Goal: Task Accomplishment & Management: Use online tool/utility

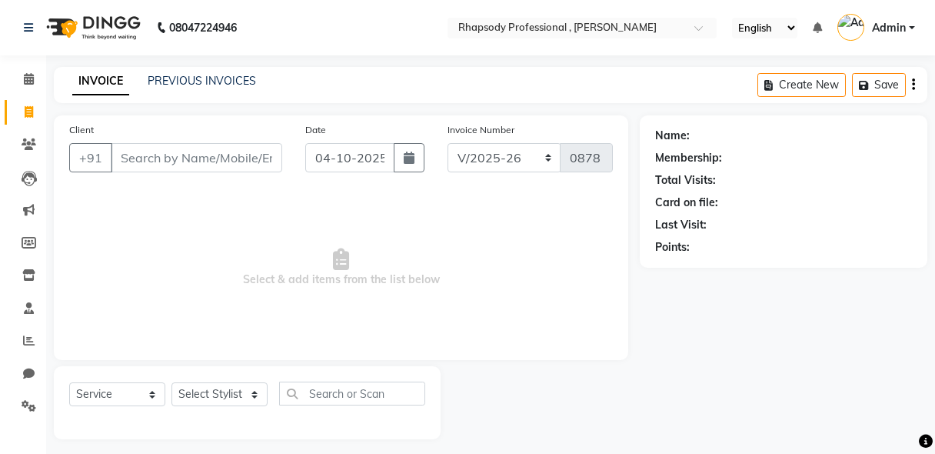
select select "8581"
select select "service"
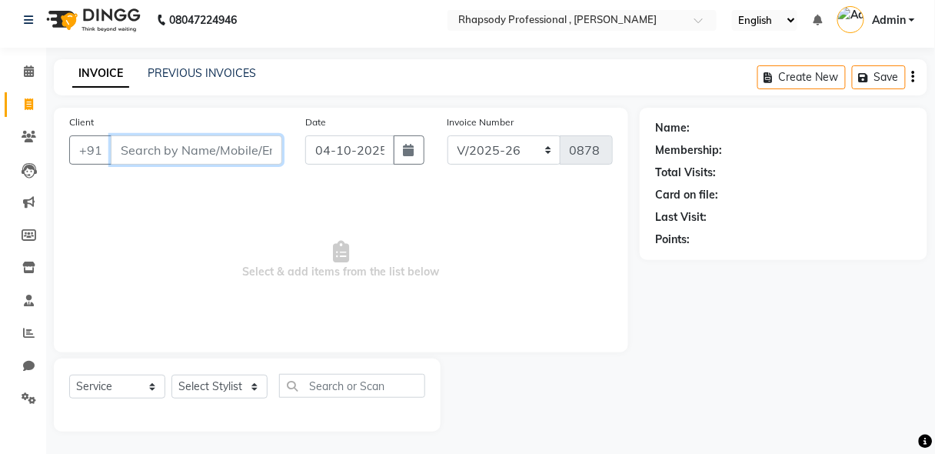
click at [195, 157] on input "Client" at bounding box center [196, 149] width 171 height 29
click at [185, 154] on input "Client" at bounding box center [196, 149] width 171 height 29
type input "9871411282"
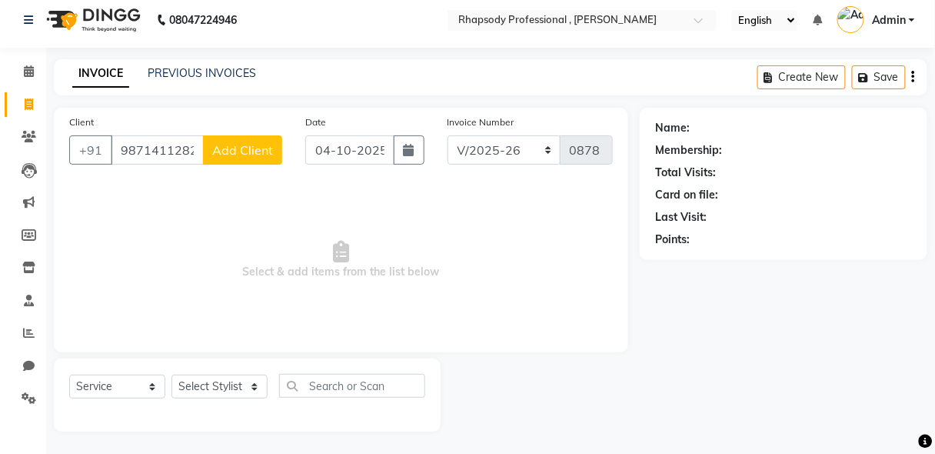
click at [274, 156] on button "Add Client" at bounding box center [242, 149] width 79 height 29
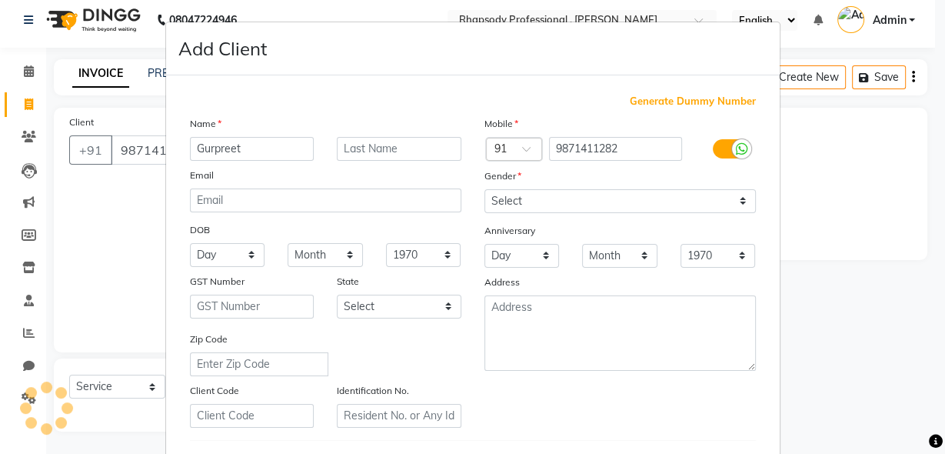
type input "Gurpreet"
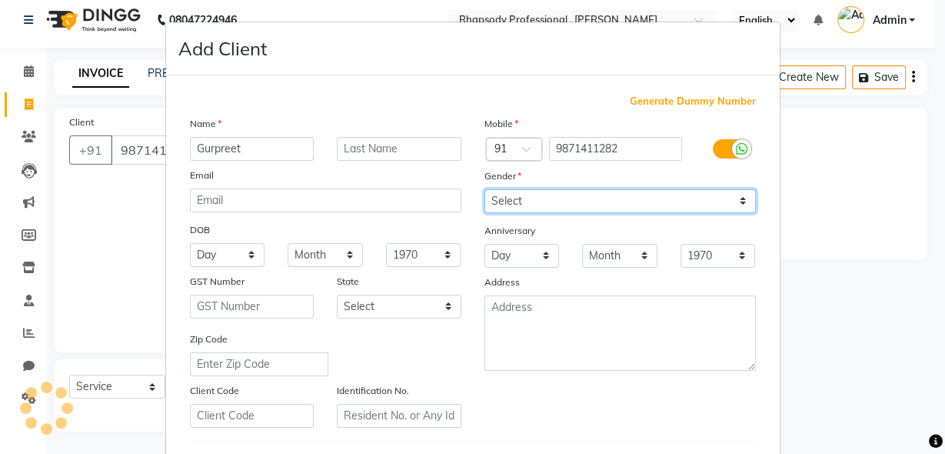
click at [562, 197] on select "Select [DEMOGRAPHIC_DATA] [DEMOGRAPHIC_DATA] Other Prefer Not To Say" at bounding box center [619, 201] width 271 height 24
select select "[DEMOGRAPHIC_DATA]"
click at [484, 189] on select "Select [DEMOGRAPHIC_DATA] [DEMOGRAPHIC_DATA] Other Prefer Not To Say" at bounding box center [619, 201] width 271 height 24
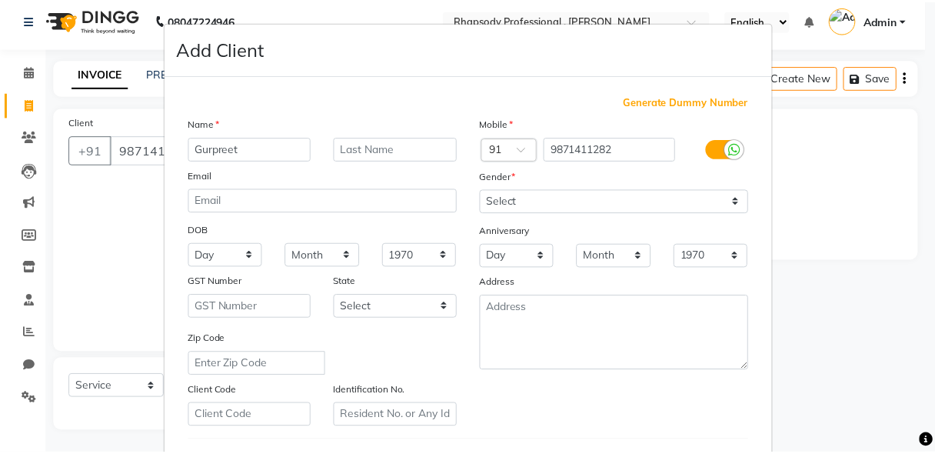
scroll to position [252, 0]
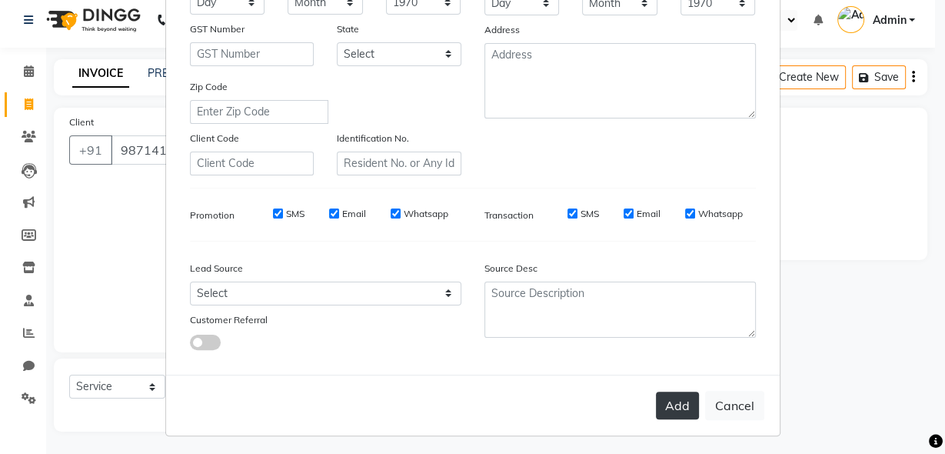
click at [686, 399] on button "Add" at bounding box center [677, 405] width 43 height 28
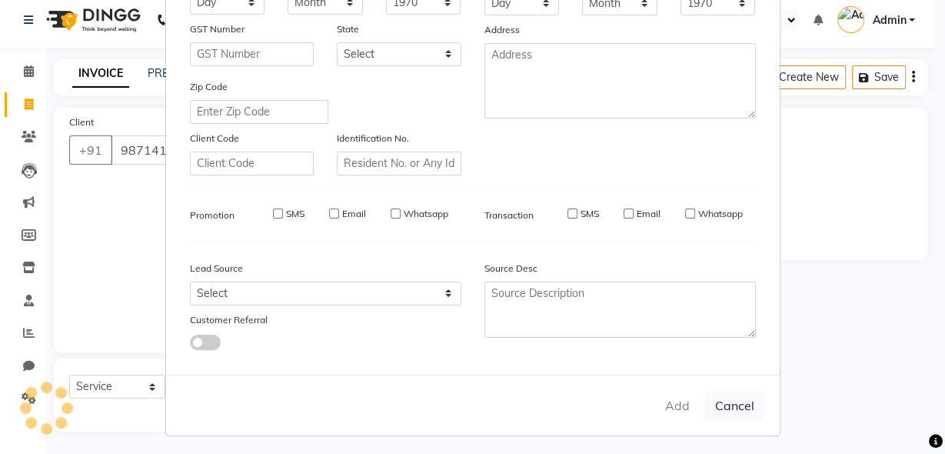
select select
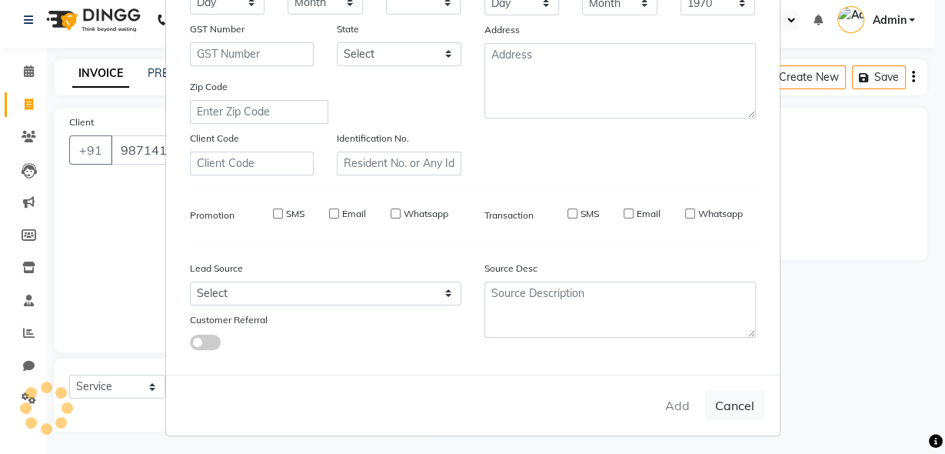
select select
checkbox input "false"
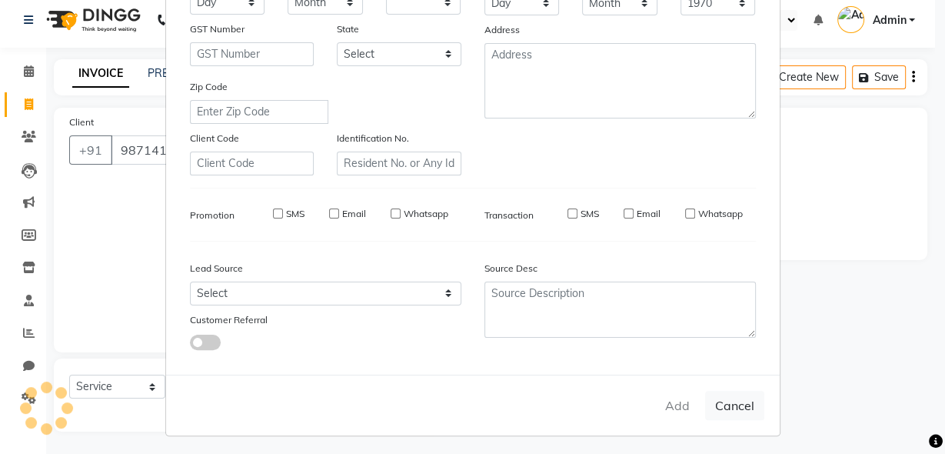
checkbox input "false"
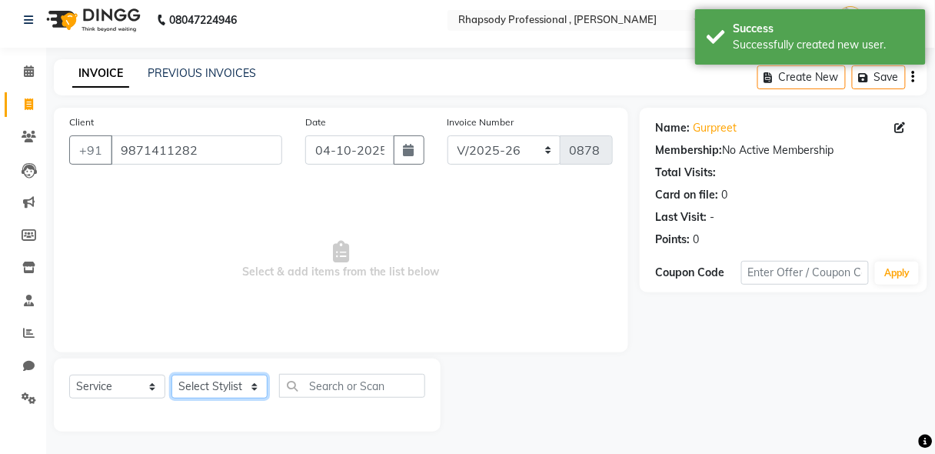
click at [232, 379] on select "Select Stylist [PERSON_NAME] [PERSON_NAME] Manager [PERSON_NAME] [PERSON_NAME] …" at bounding box center [219, 386] width 96 height 24
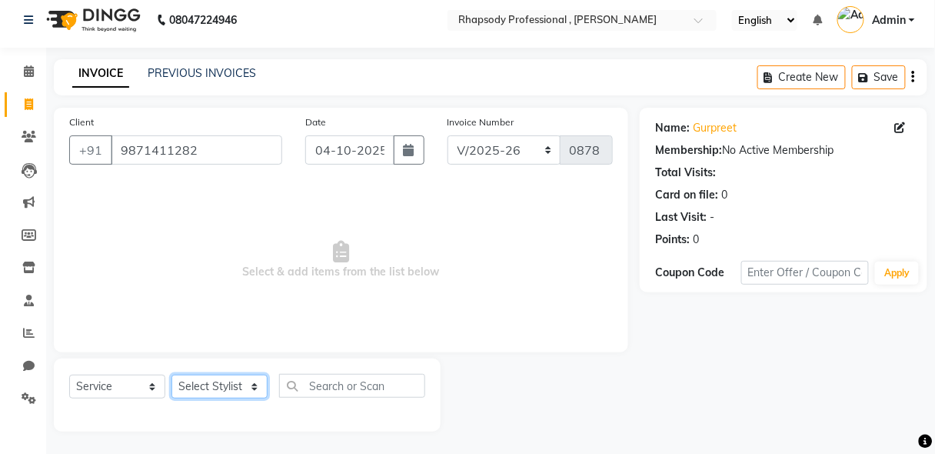
select select "85670"
click at [171, 374] on select "Select Stylist [PERSON_NAME] [PERSON_NAME] Manager [PERSON_NAME] [PERSON_NAME] …" at bounding box center [219, 386] width 96 height 24
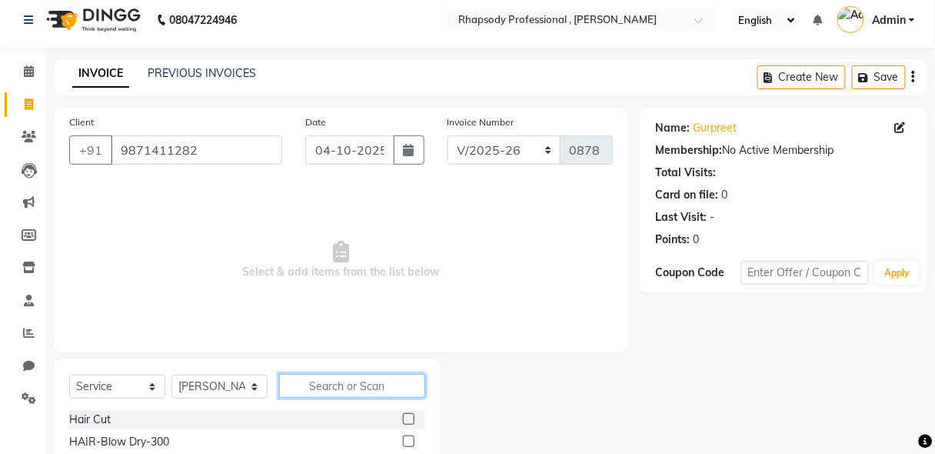
click at [371, 388] on input "text" at bounding box center [352, 386] width 146 height 24
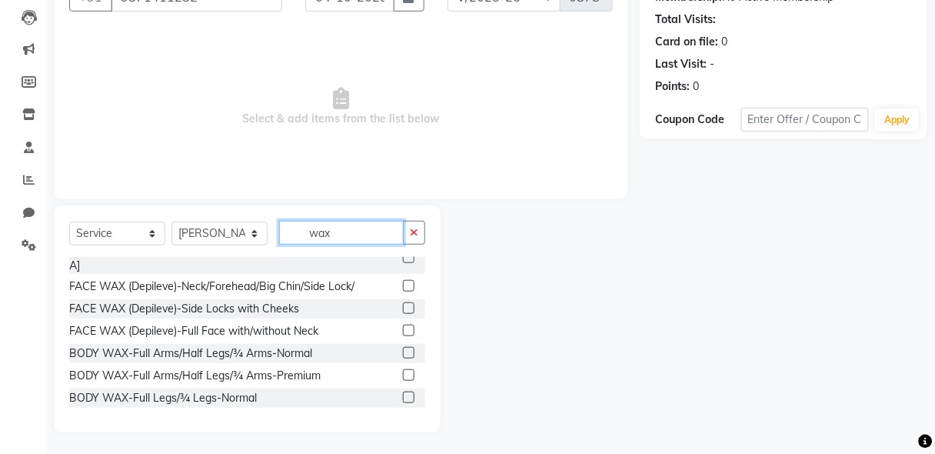
scroll to position [134, 0]
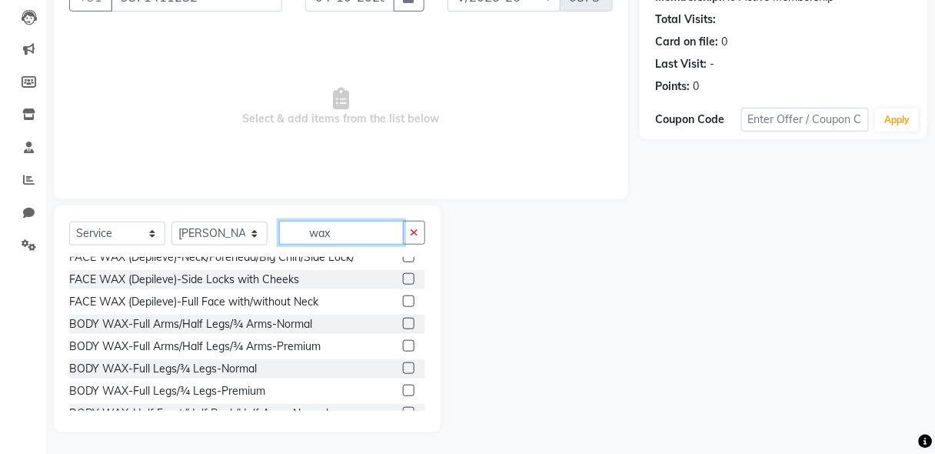
type input "wax"
click at [403, 340] on label at bounding box center [409, 346] width 12 height 12
click at [403, 341] on input "checkbox" at bounding box center [408, 346] width 10 height 10
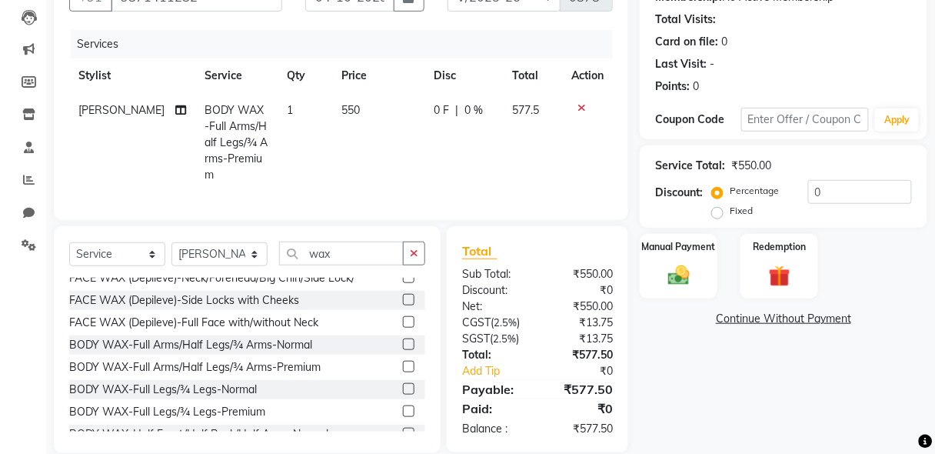
click at [403, 361] on label at bounding box center [409, 367] width 12 height 12
click at [403, 362] on input "checkbox" at bounding box center [408, 367] width 10 height 10
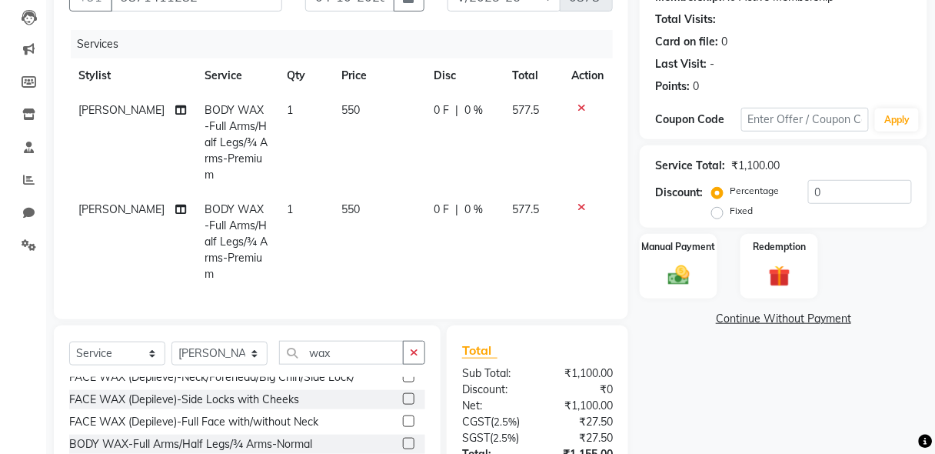
checkbox input "false"
click at [417, 347] on icon "button" at bounding box center [414, 352] width 8 height 11
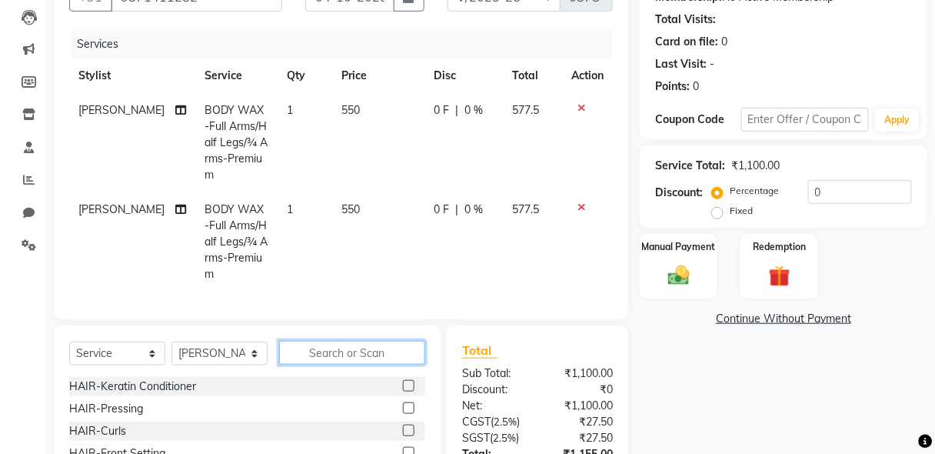
scroll to position [892, 0]
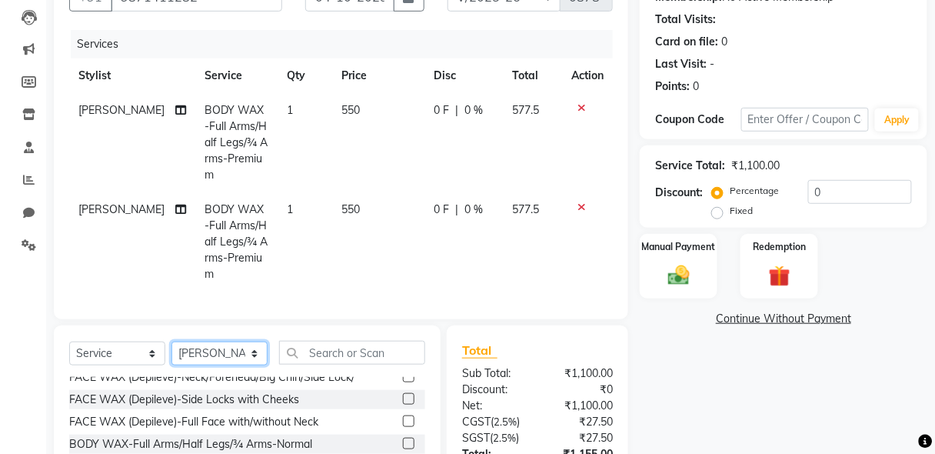
click at [239, 341] on select "Select Stylist [PERSON_NAME] [PERSON_NAME] Manager [PERSON_NAME] [PERSON_NAME] …" at bounding box center [219, 353] width 96 height 24
select select "85668"
click at [171, 341] on select "Select Stylist [PERSON_NAME] [PERSON_NAME] Manager [PERSON_NAME] [PERSON_NAME] …" at bounding box center [219, 353] width 96 height 24
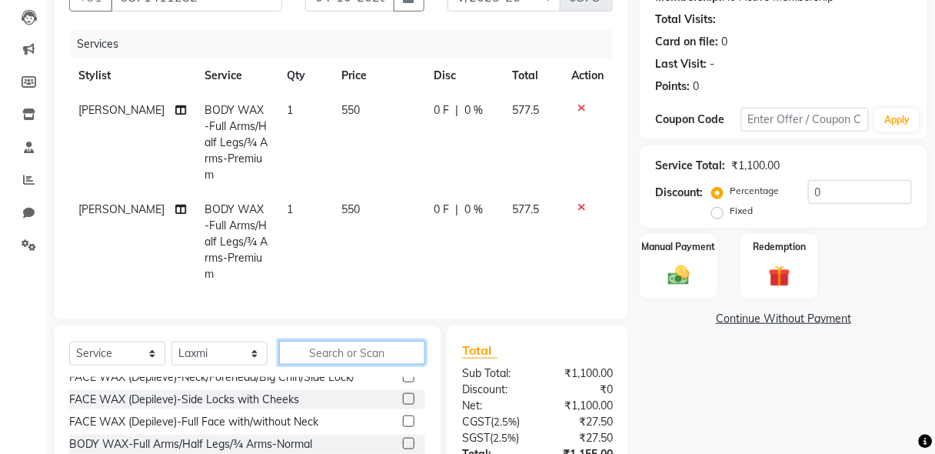
click at [365, 341] on input "text" at bounding box center [352, 353] width 146 height 24
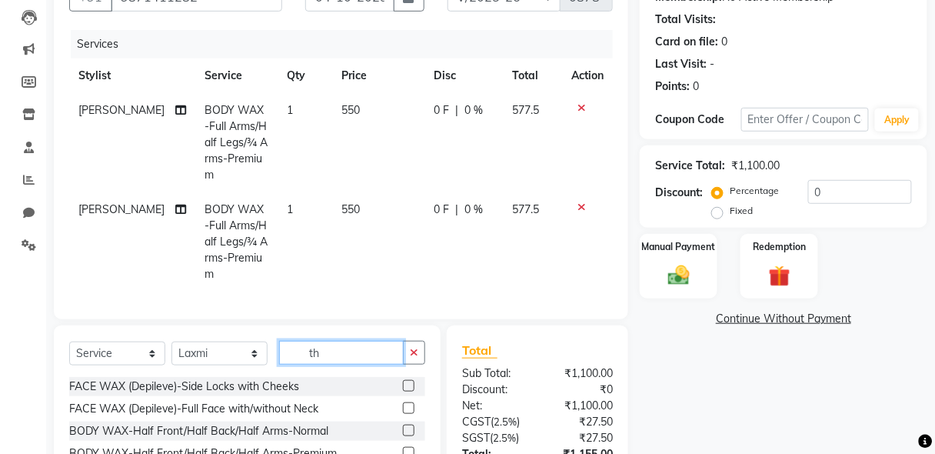
scroll to position [46, 0]
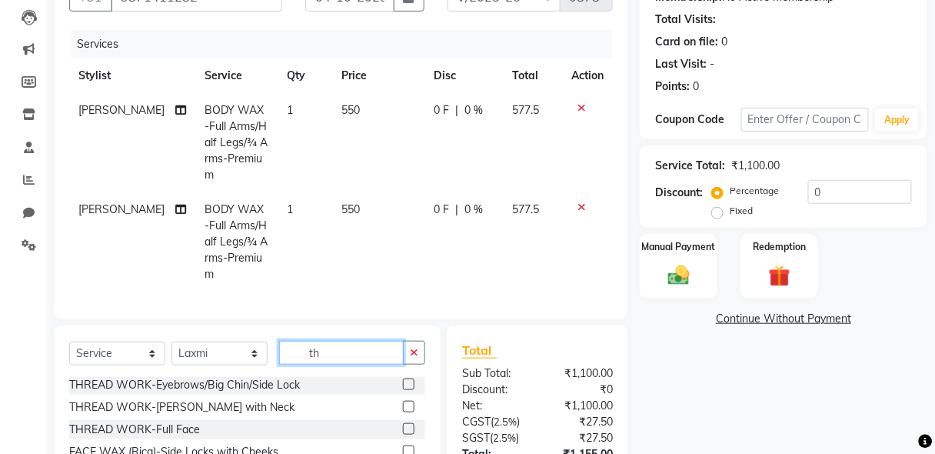
type input "th"
click at [403, 378] on label at bounding box center [409, 384] width 12 height 12
click at [403, 380] on input "checkbox" at bounding box center [408, 385] width 10 height 10
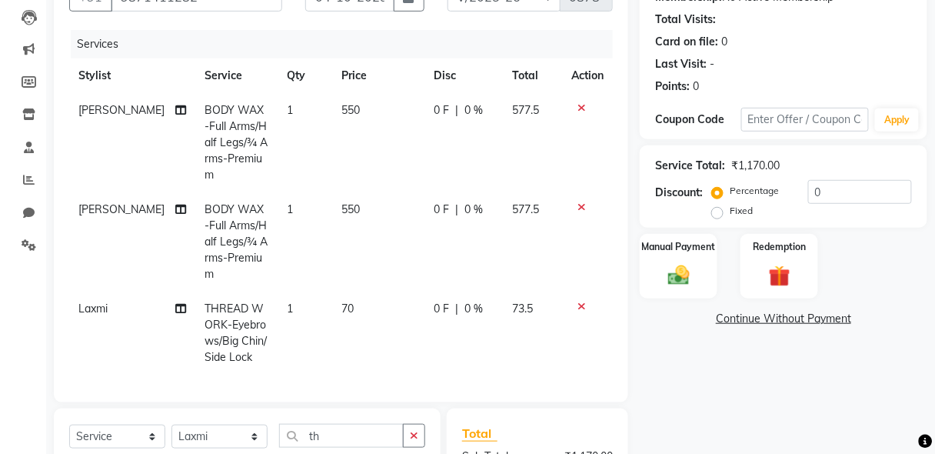
checkbox input "false"
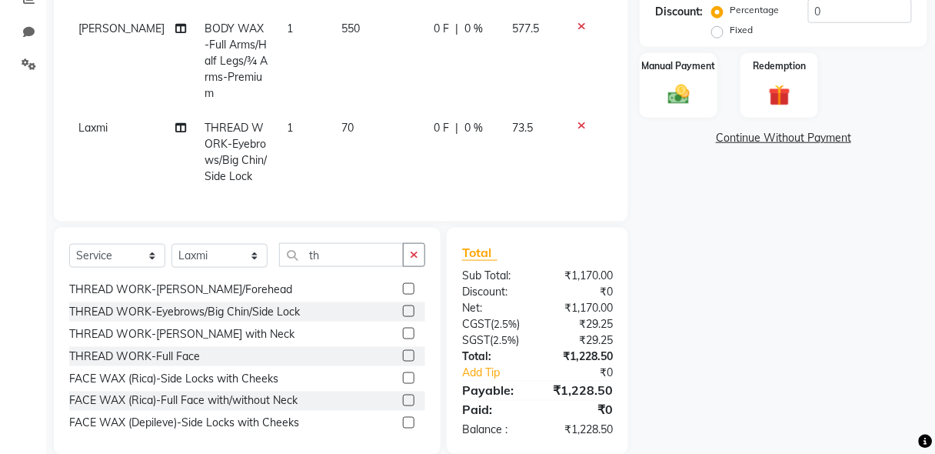
scroll to position [0, 0]
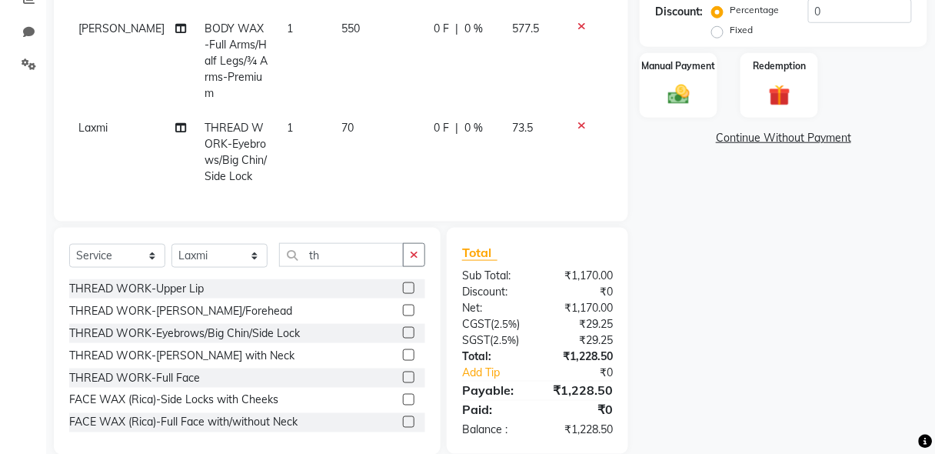
click at [403, 282] on label at bounding box center [409, 288] width 12 height 12
click at [403, 284] on input "checkbox" at bounding box center [408, 289] width 10 height 10
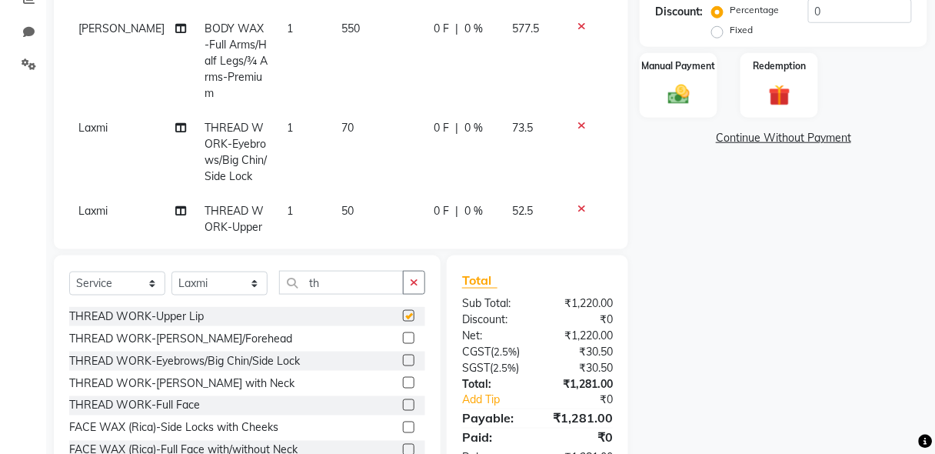
checkbox input "false"
click at [686, 107] on img at bounding box center [679, 95] width 36 height 26
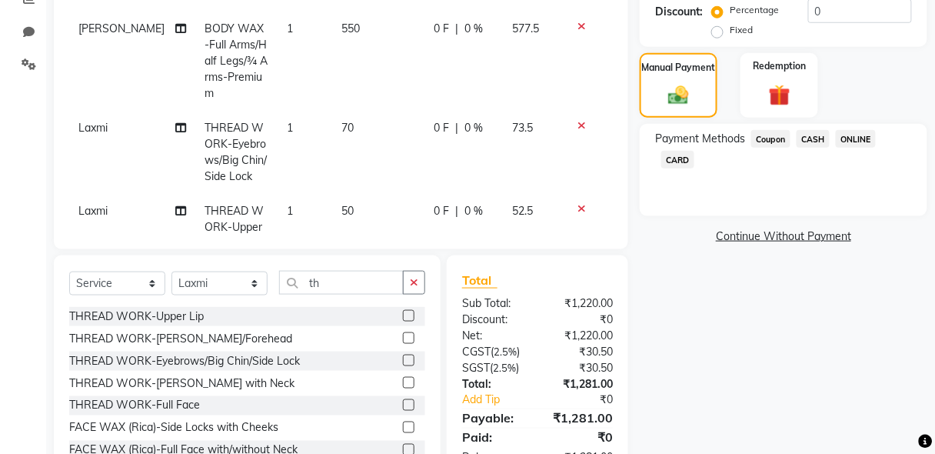
click at [821, 145] on span "CASH" at bounding box center [813, 139] width 33 height 18
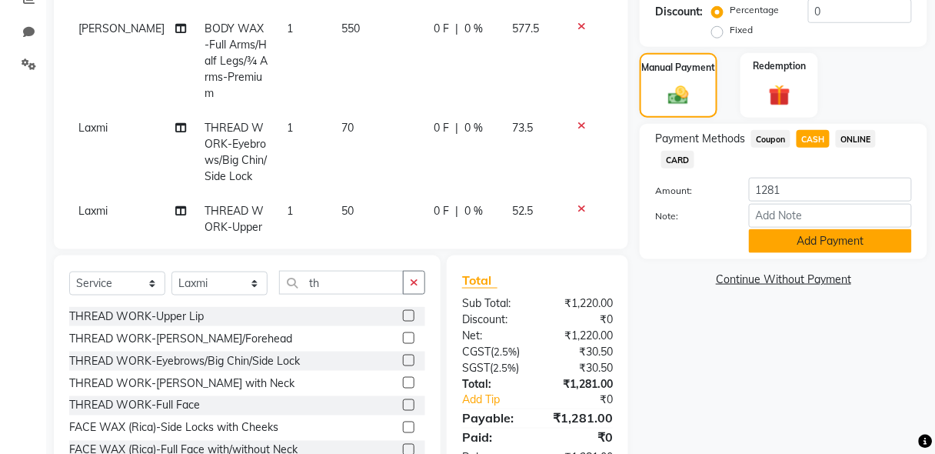
click at [830, 238] on button "Add Payment" at bounding box center [830, 241] width 163 height 24
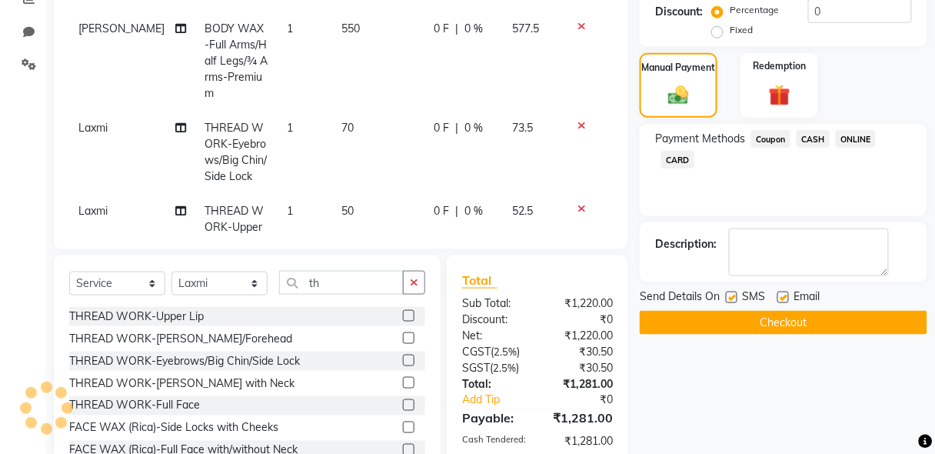
click at [787, 325] on button "Checkout" at bounding box center [784, 323] width 288 height 24
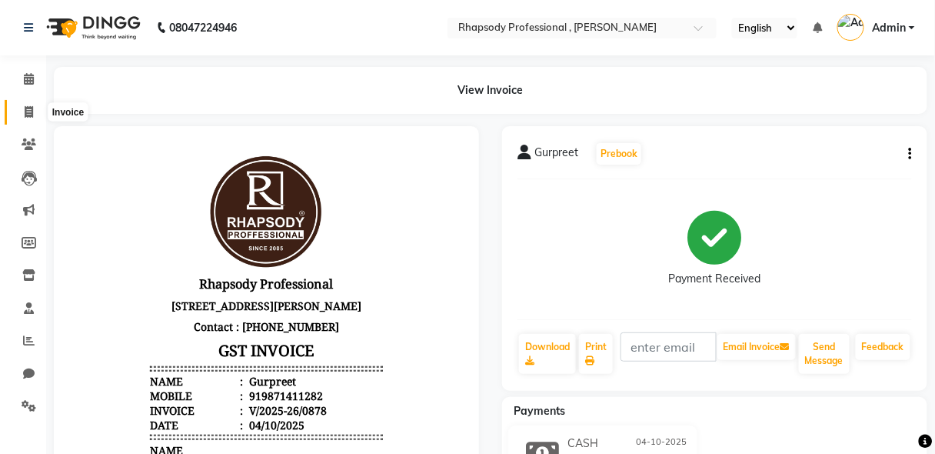
click at [25, 111] on icon at bounding box center [29, 112] width 8 height 12
select select "service"
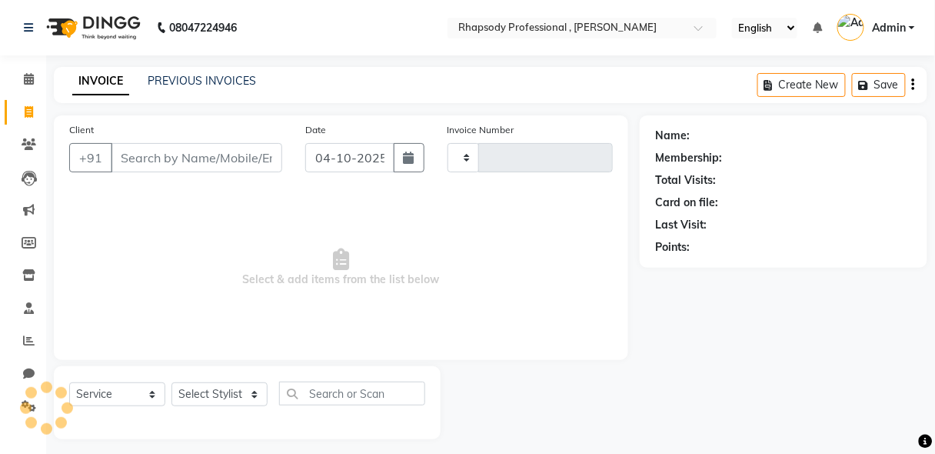
scroll to position [8, 0]
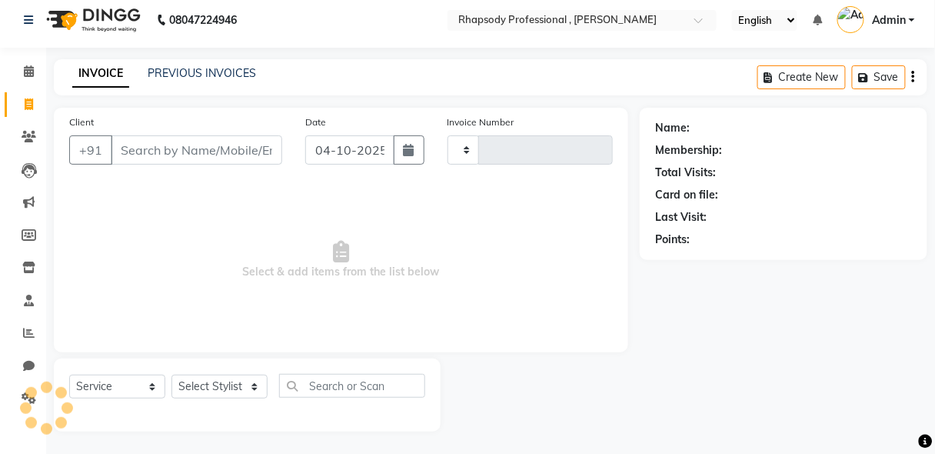
type input "0879"
select select "8581"
